Goal: Task Accomplishment & Management: Use online tool/utility

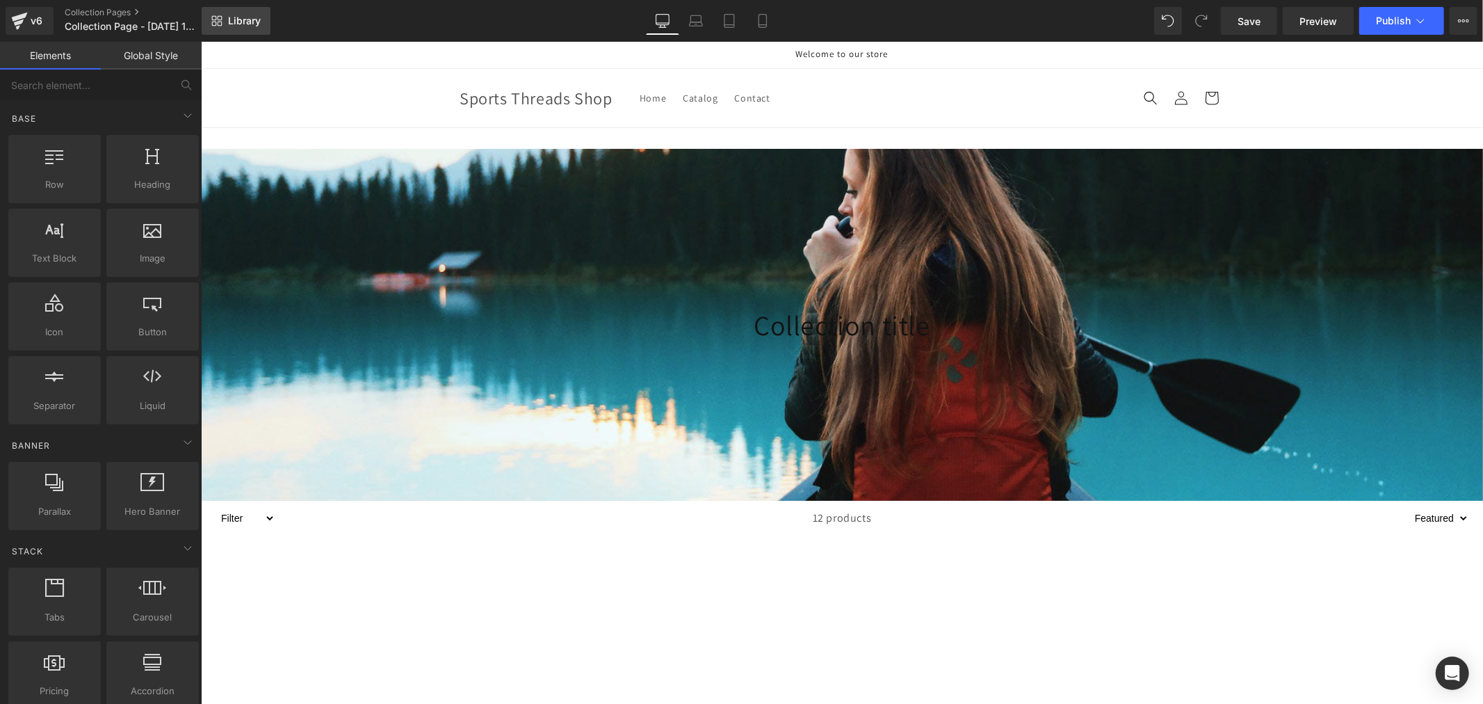
click at [261, 16] on link "Library" at bounding box center [236, 21] width 69 height 28
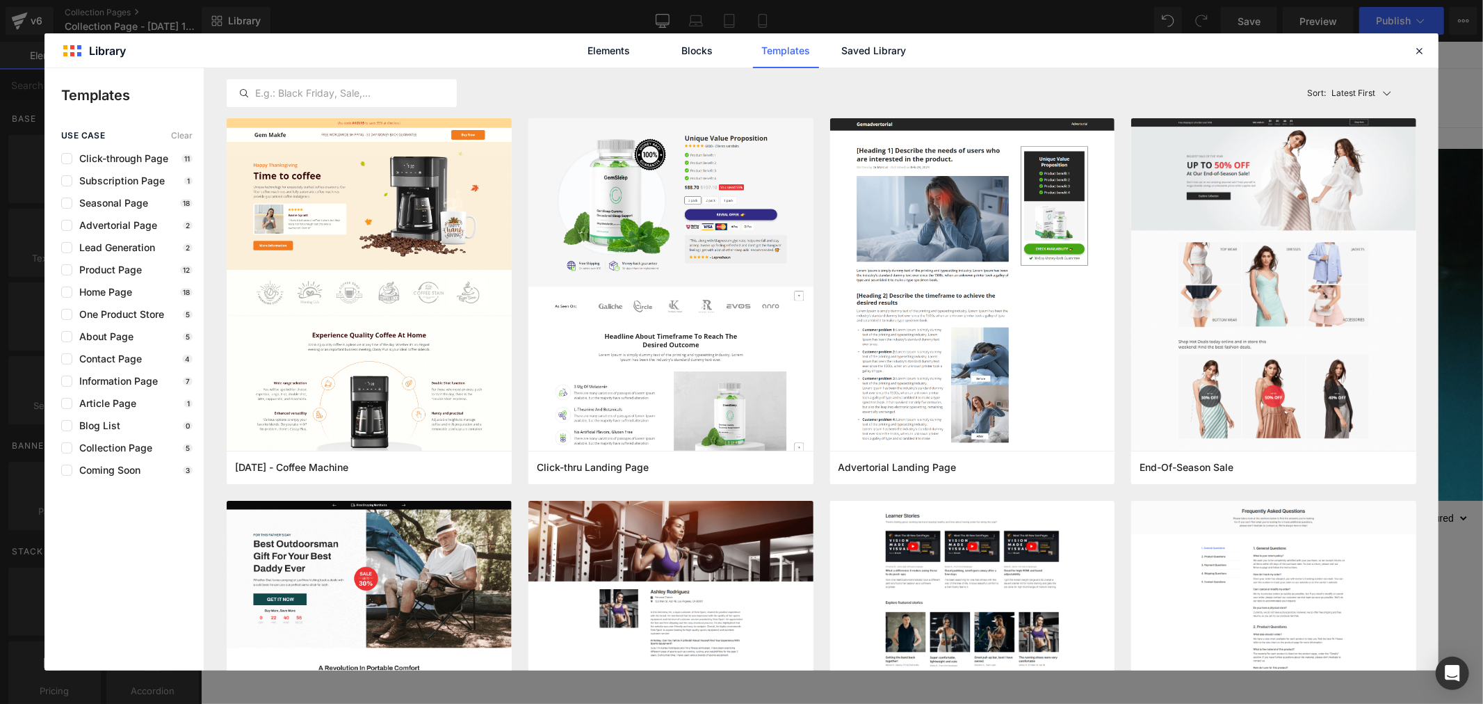
click at [933, 51] on div "Elements Blocks Templates Saved Library" at bounding box center [742, 50] width 1394 height 34
click at [880, 51] on link "Saved Library" at bounding box center [874, 50] width 66 height 35
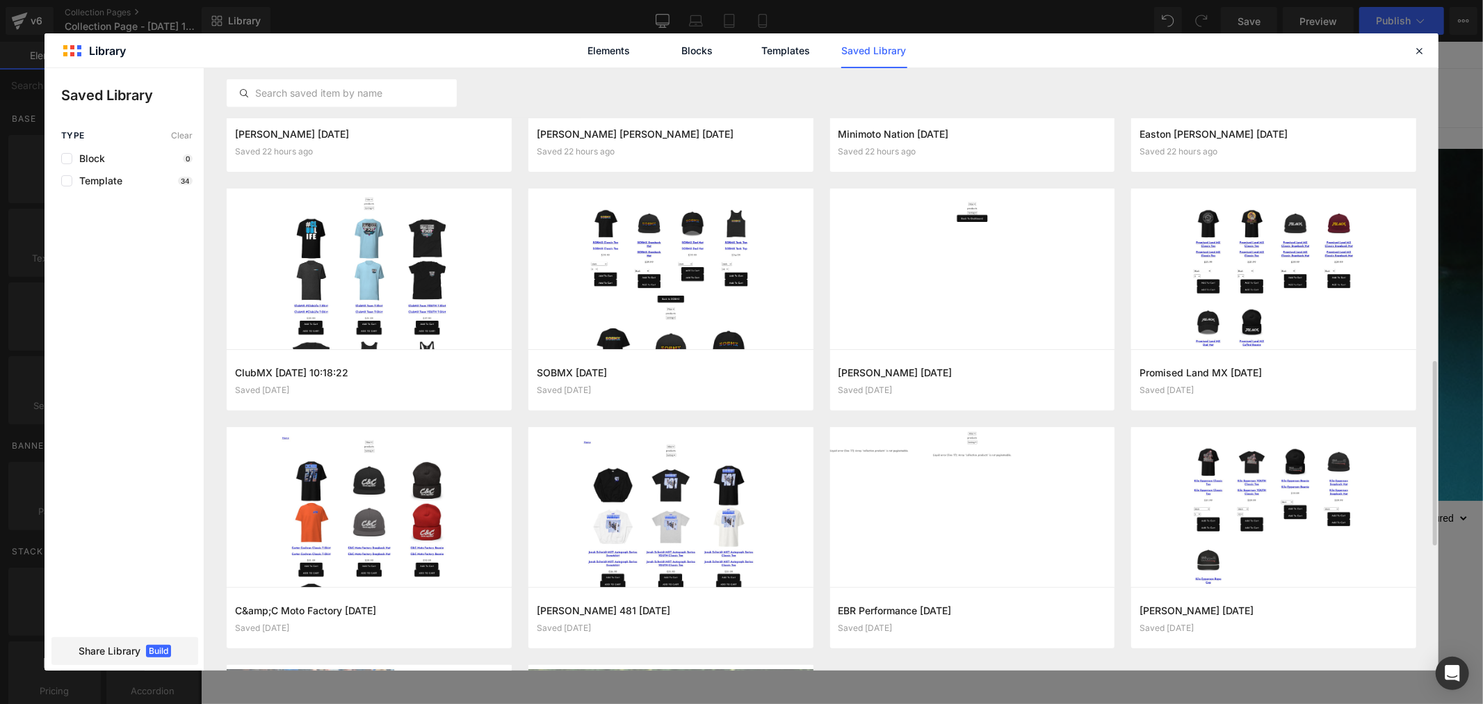
scroll to position [1197, 0]
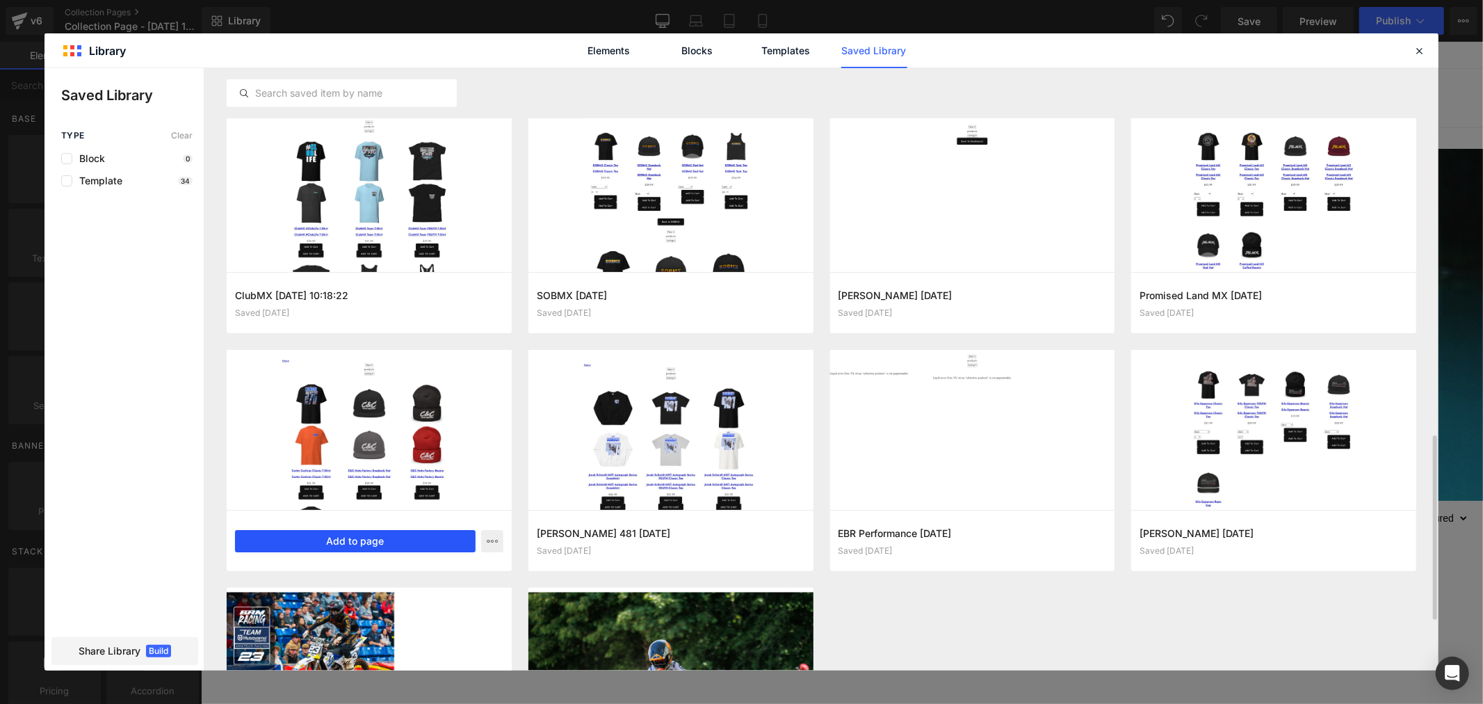
click at [364, 545] on button "Add to page" at bounding box center [355, 541] width 241 height 22
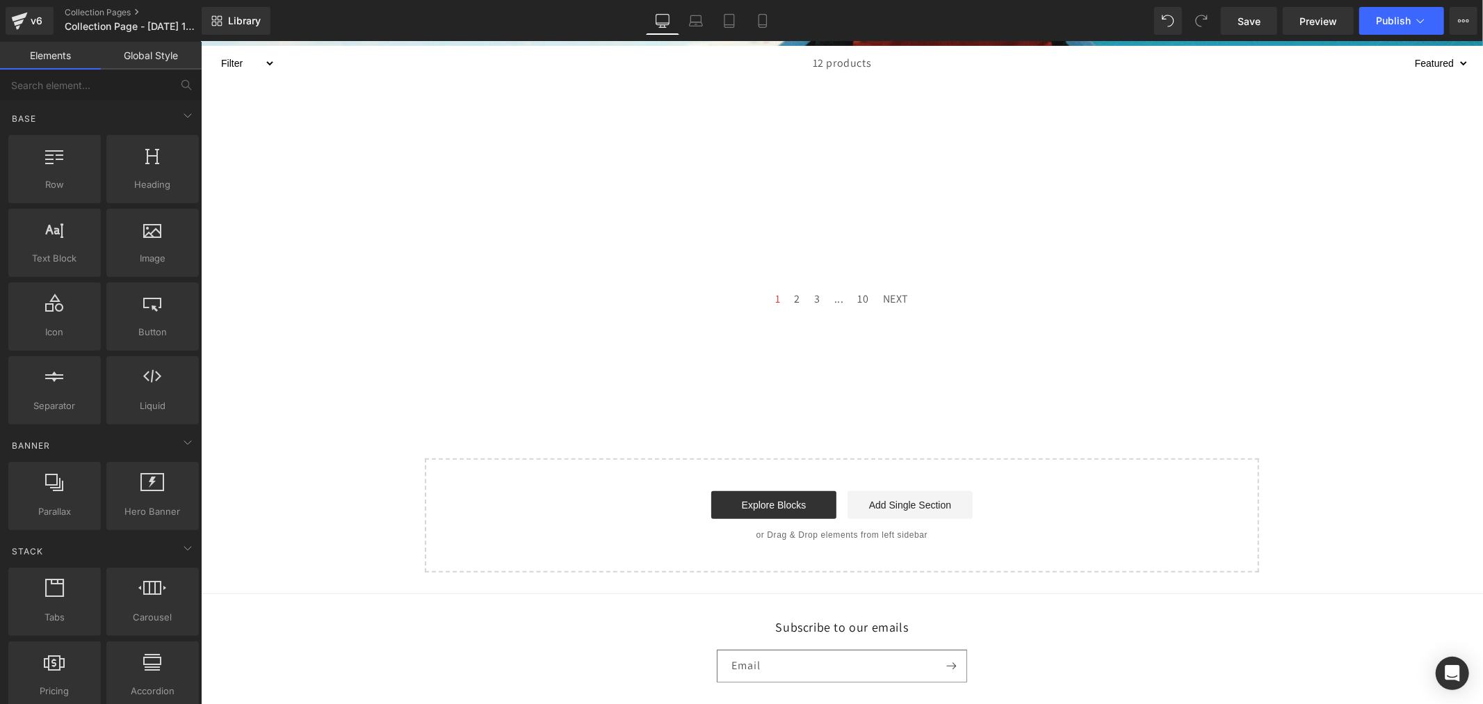
scroll to position [548, 0]
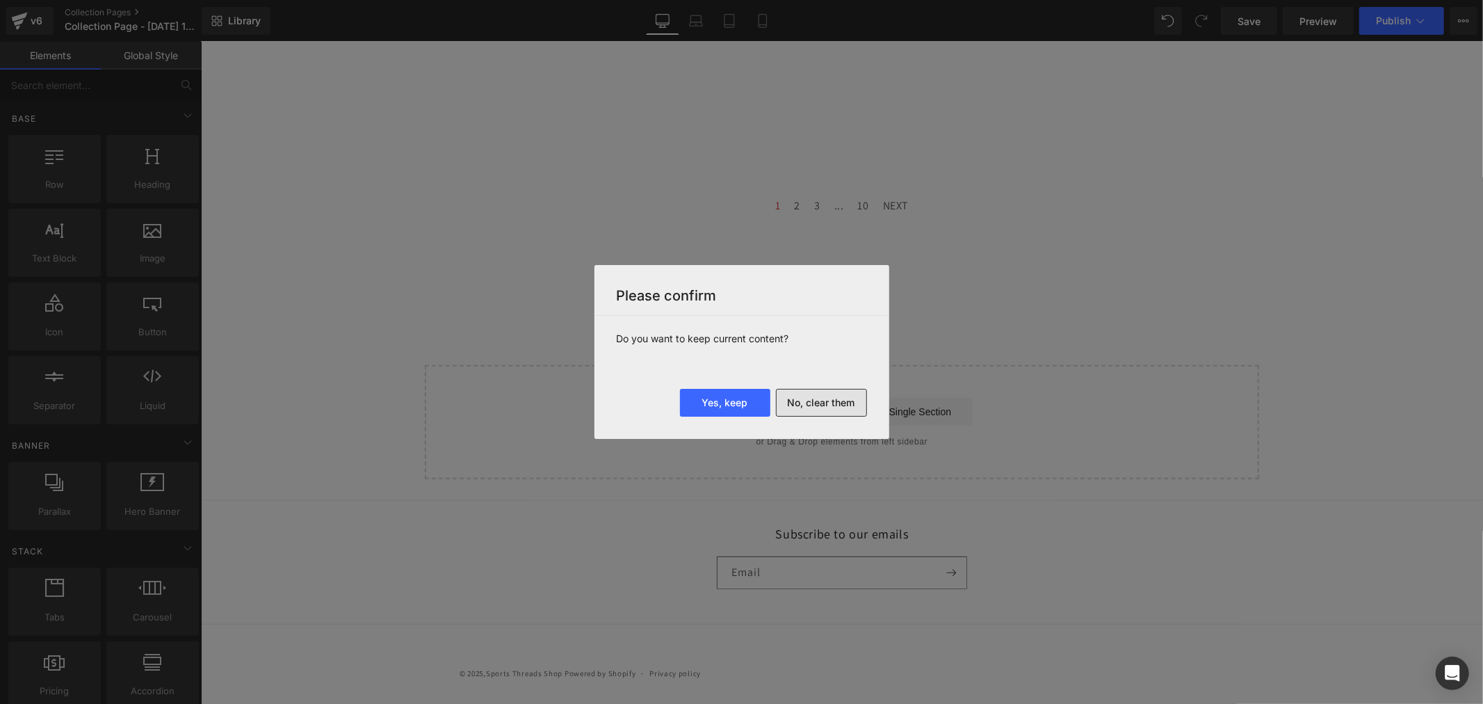
click at [831, 410] on button "No, clear them" at bounding box center [821, 403] width 91 height 28
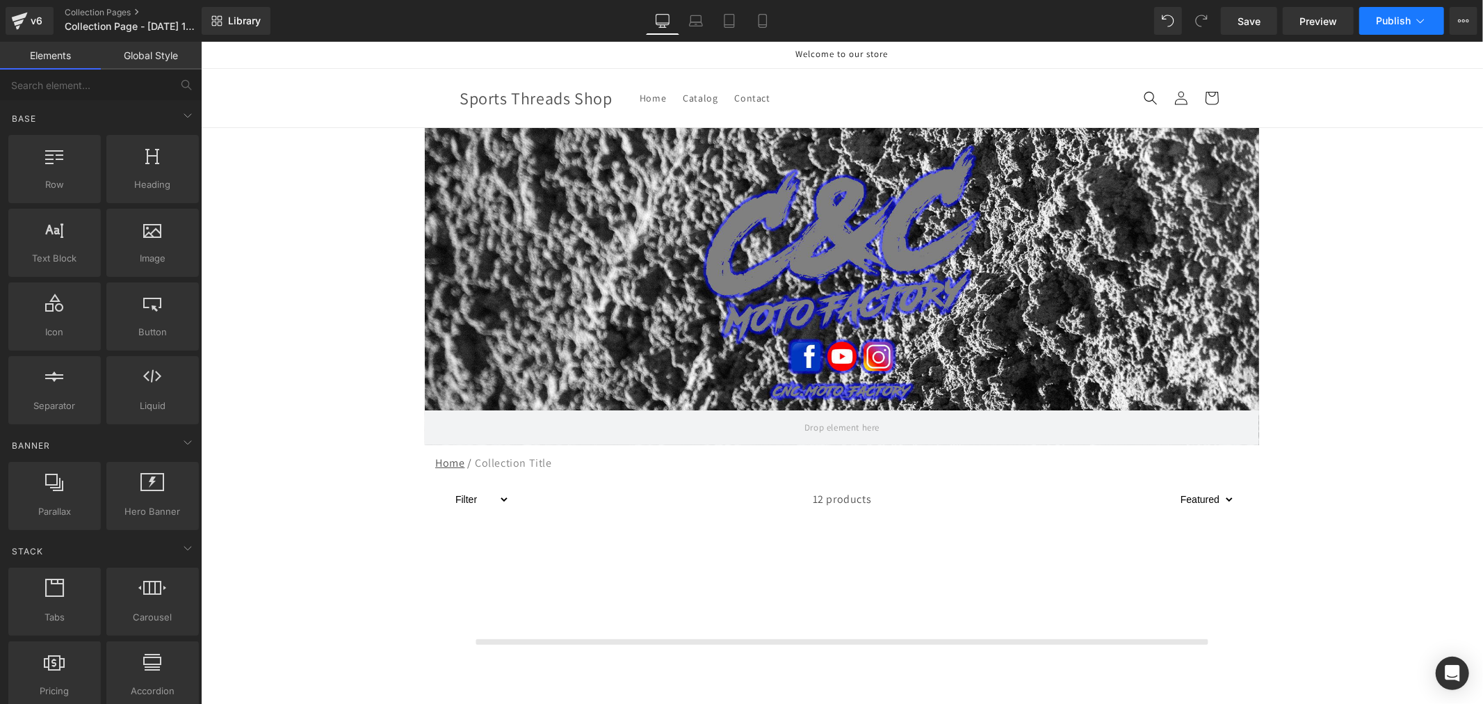
click at [1381, 26] on button "Publish" at bounding box center [1402, 21] width 85 height 28
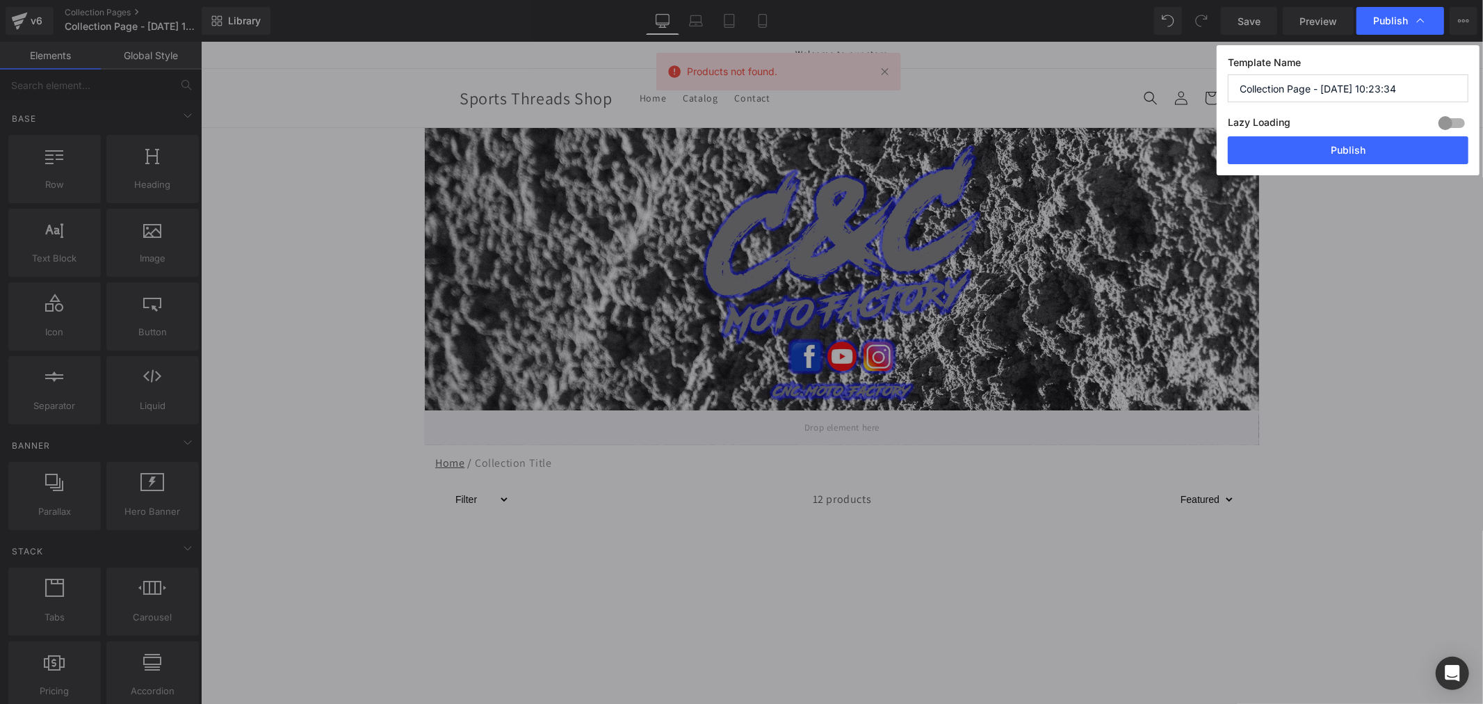
click at [1328, 86] on input "Collection Page - [DATE] 10:23:34" at bounding box center [1348, 88] width 241 height 28
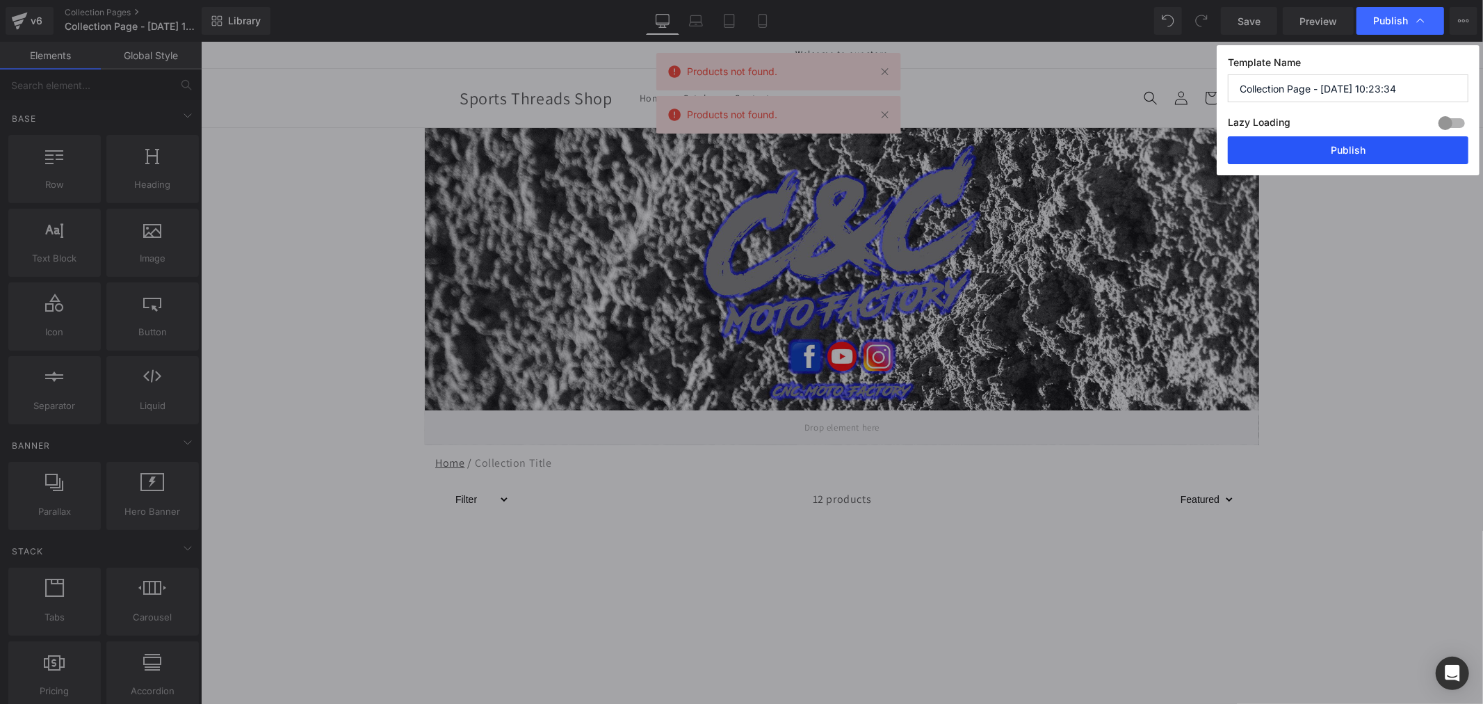
paste input "&C Moto Factory"
type input "C&C Moto Factory"
click at [1350, 156] on button "Publish" at bounding box center [1348, 150] width 241 height 28
